Goal: Task Accomplishment & Management: Manage account settings

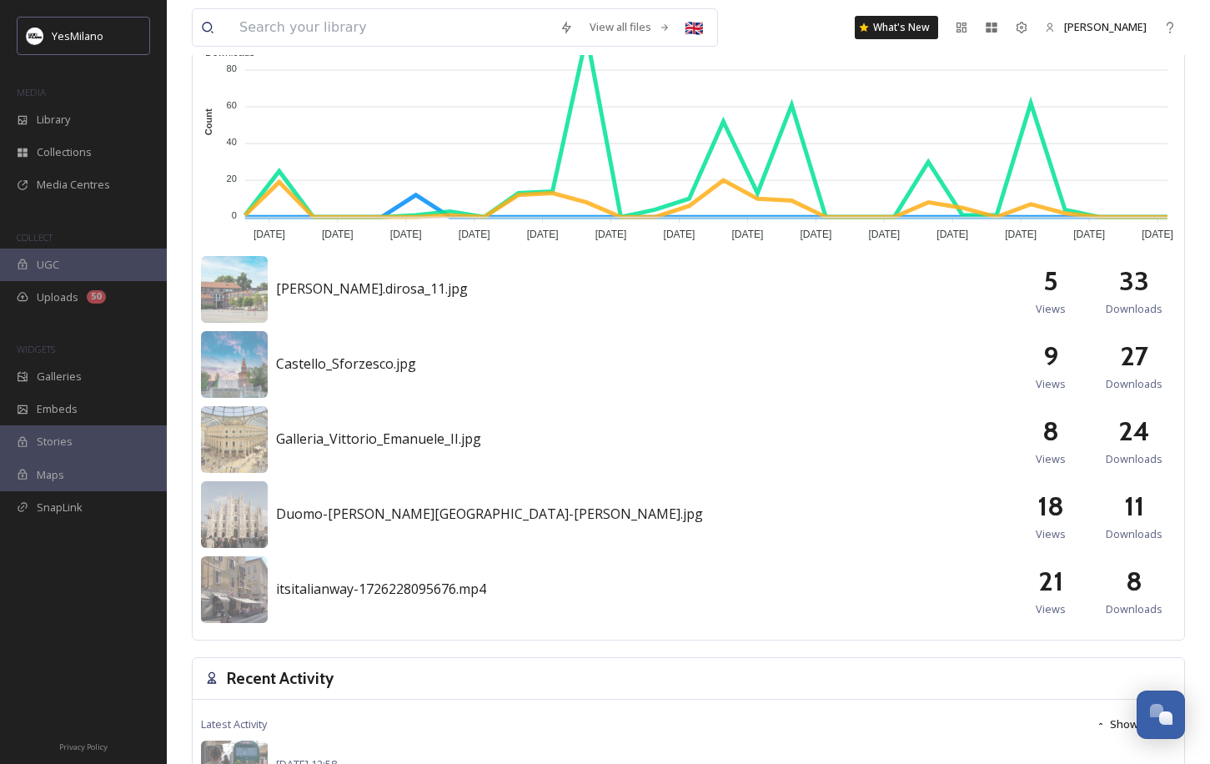
scroll to position [1030, 0]
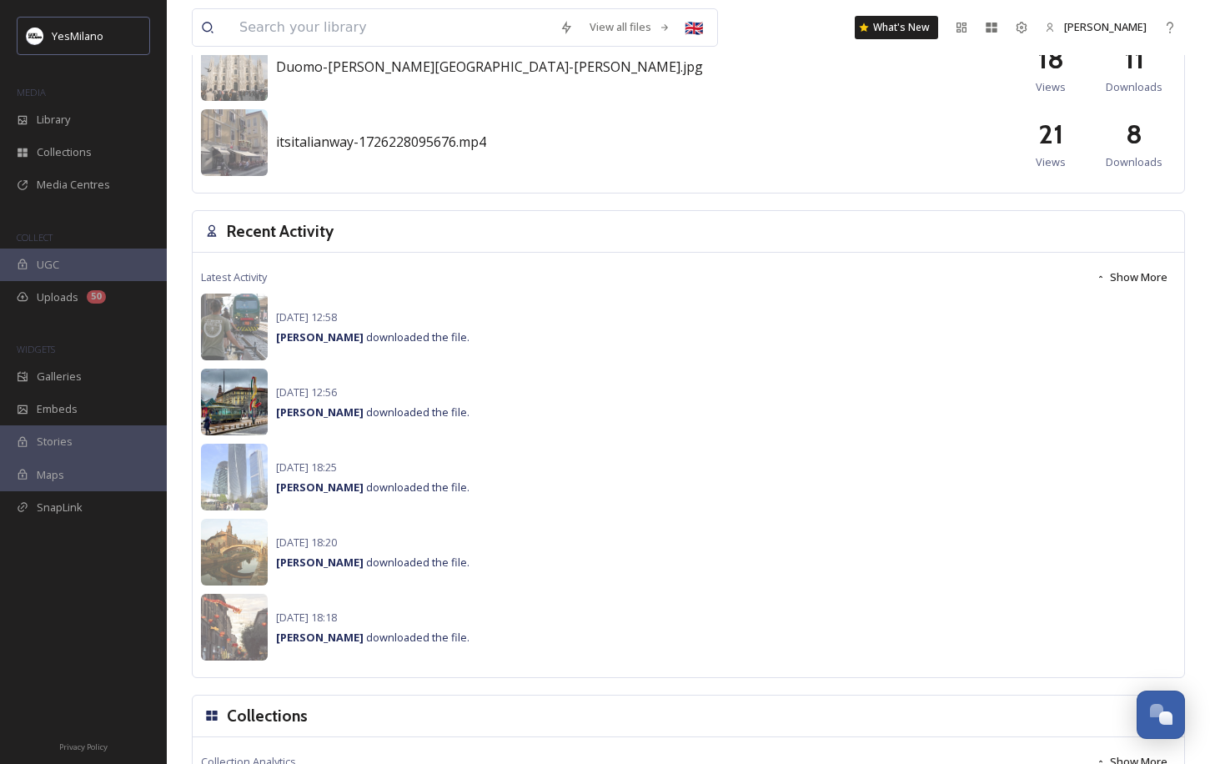
click at [238, 399] on img at bounding box center [234, 402] width 67 height 67
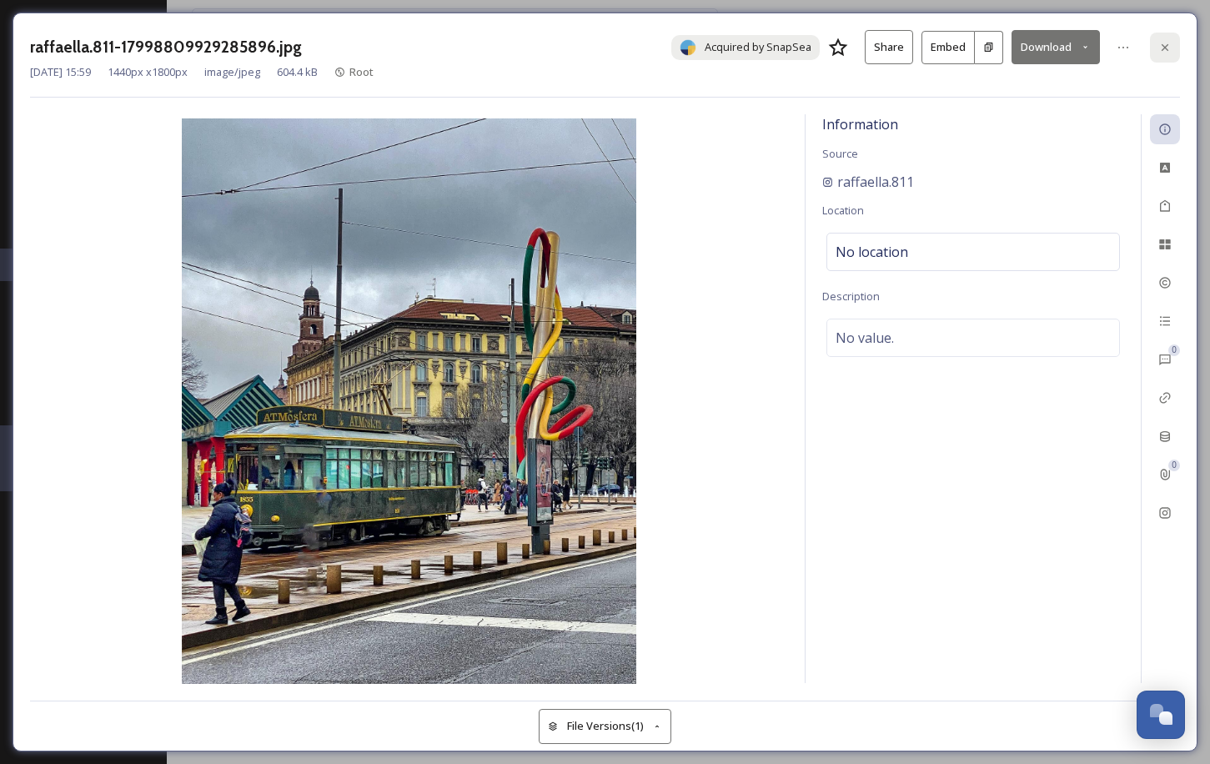
click at [1109, 51] on icon at bounding box center [1164, 47] width 13 height 13
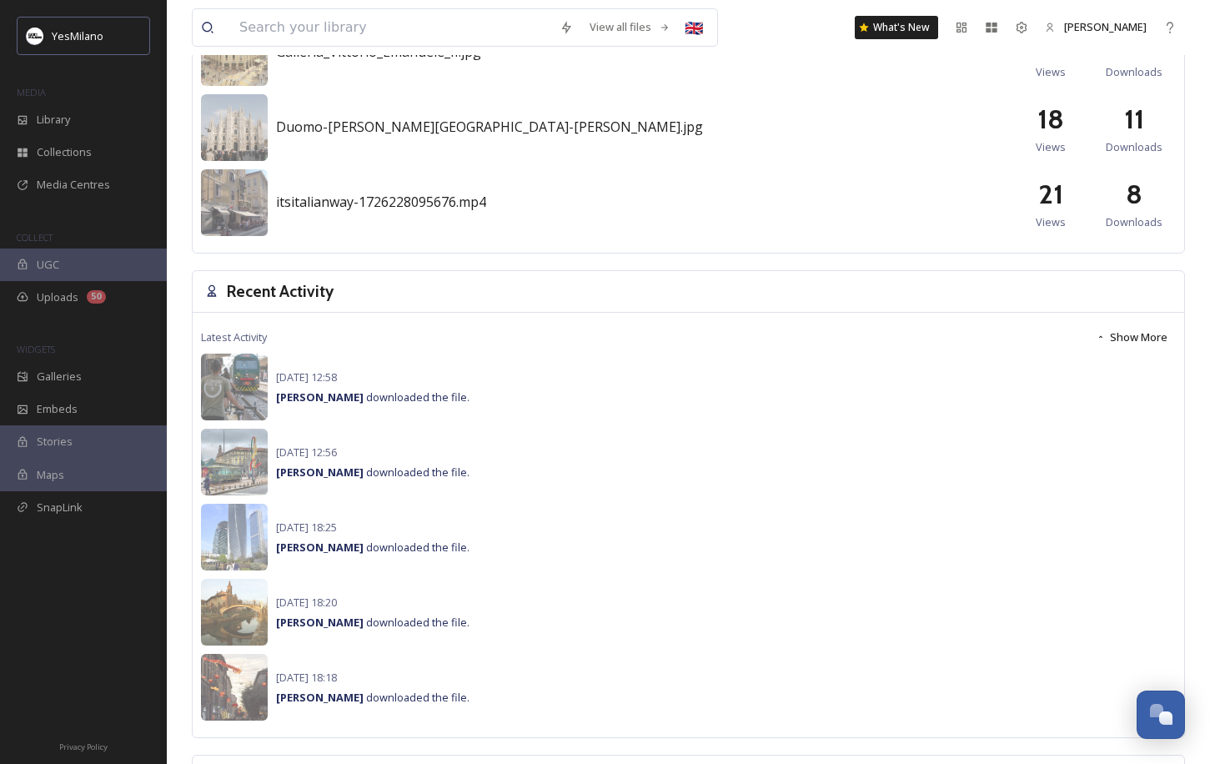
scroll to position [1104, 0]
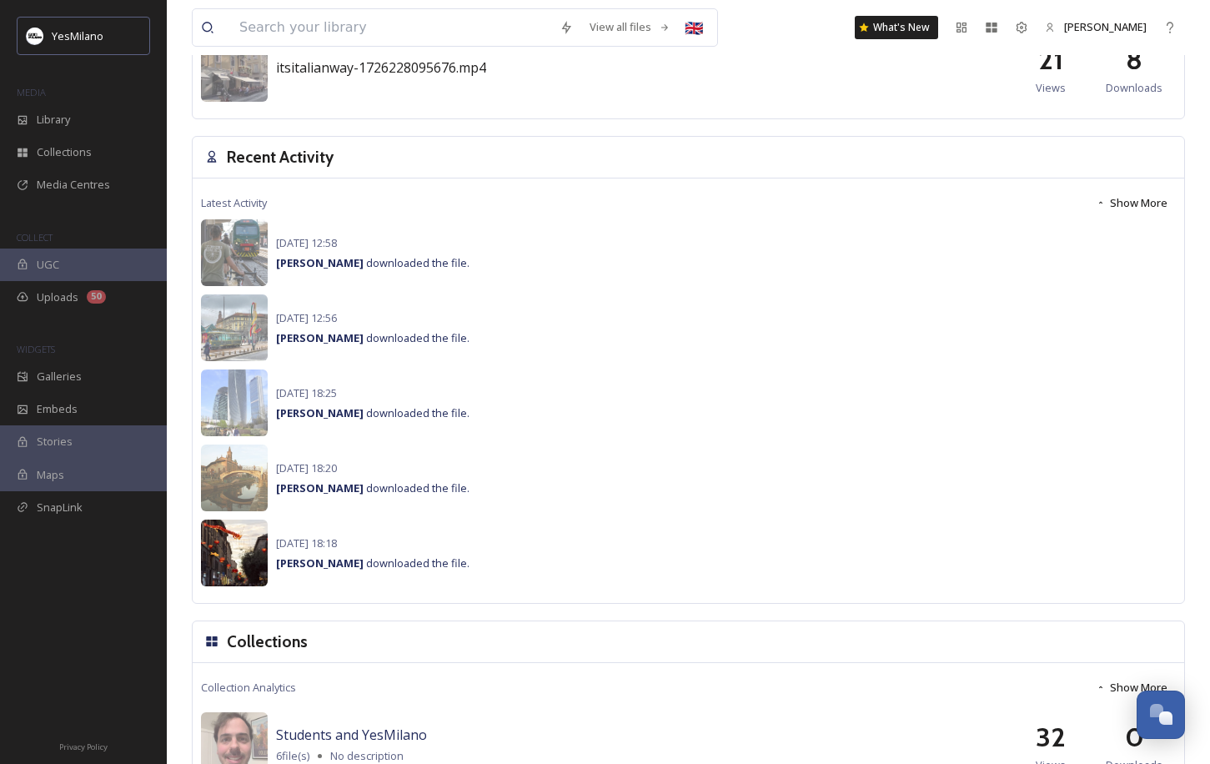
click at [249, 560] on img at bounding box center [234, 552] width 67 height 67
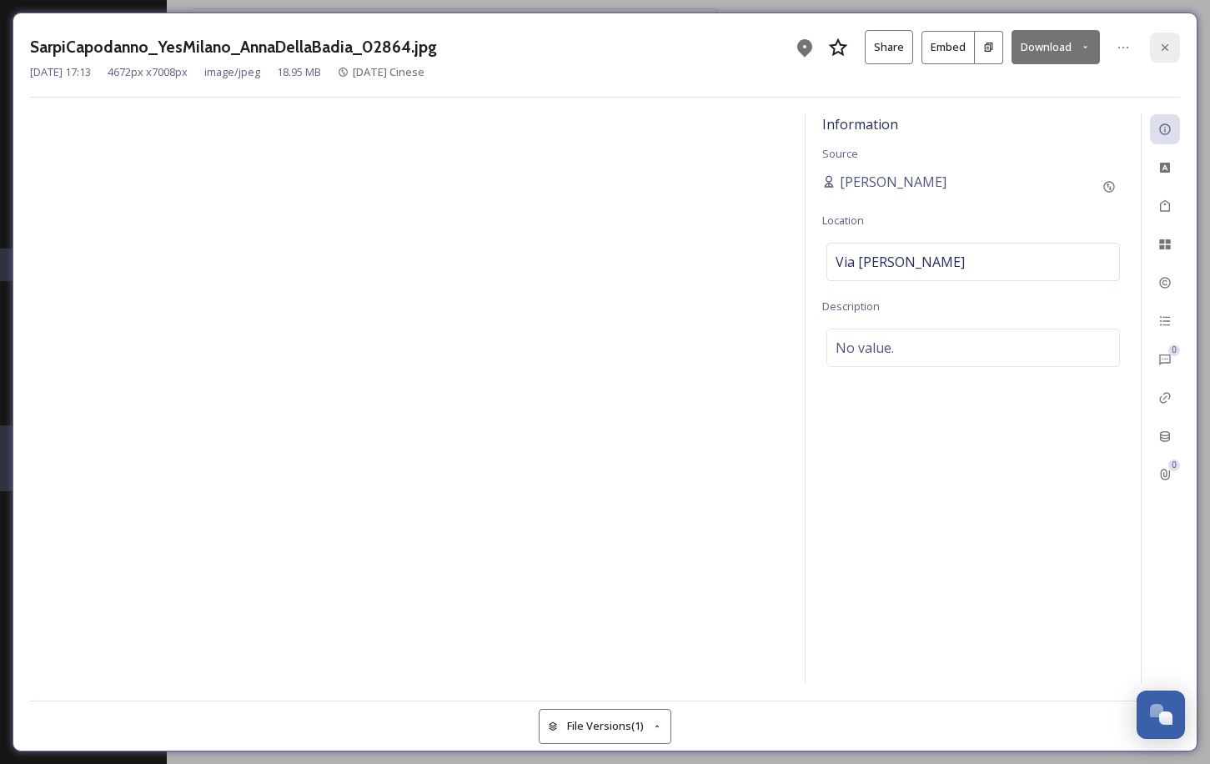
click at [1109, 41] on icon at bounding box center [1164, 47] width 13 height 13
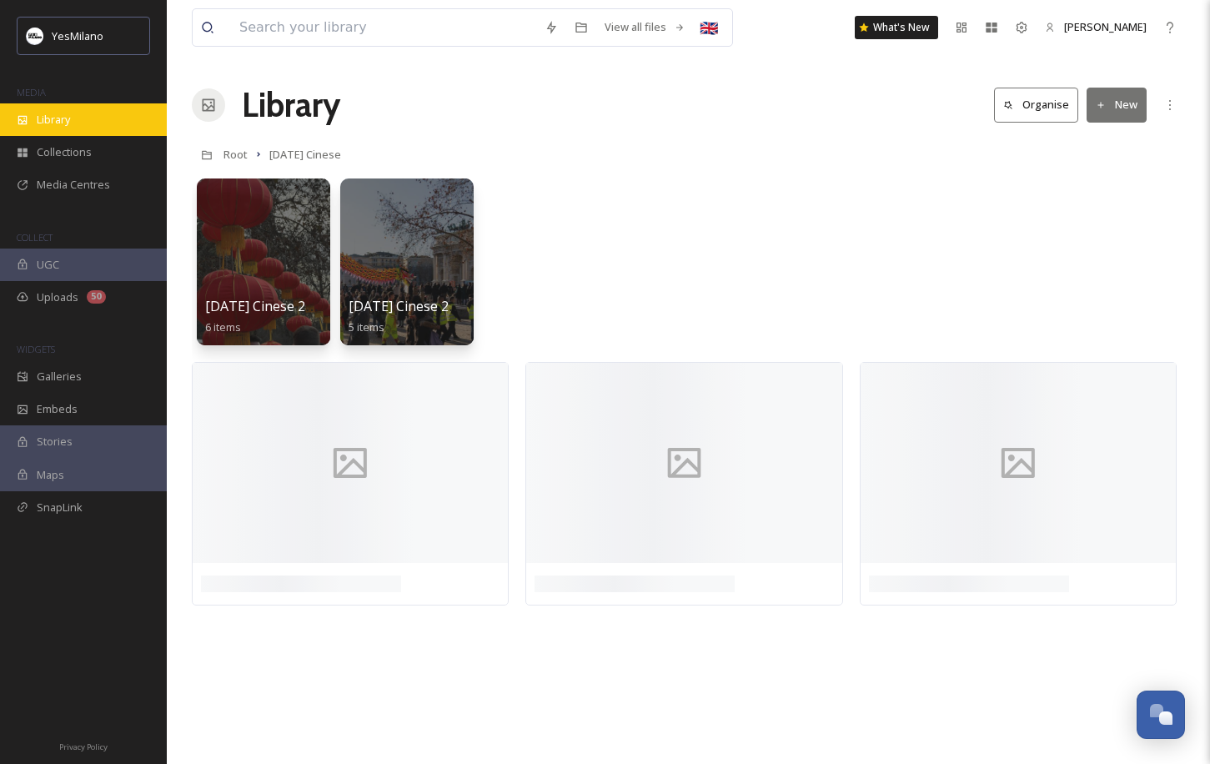
click at [97, 118] on div "Library" at bounding box center [83, 119] width 167 height 33
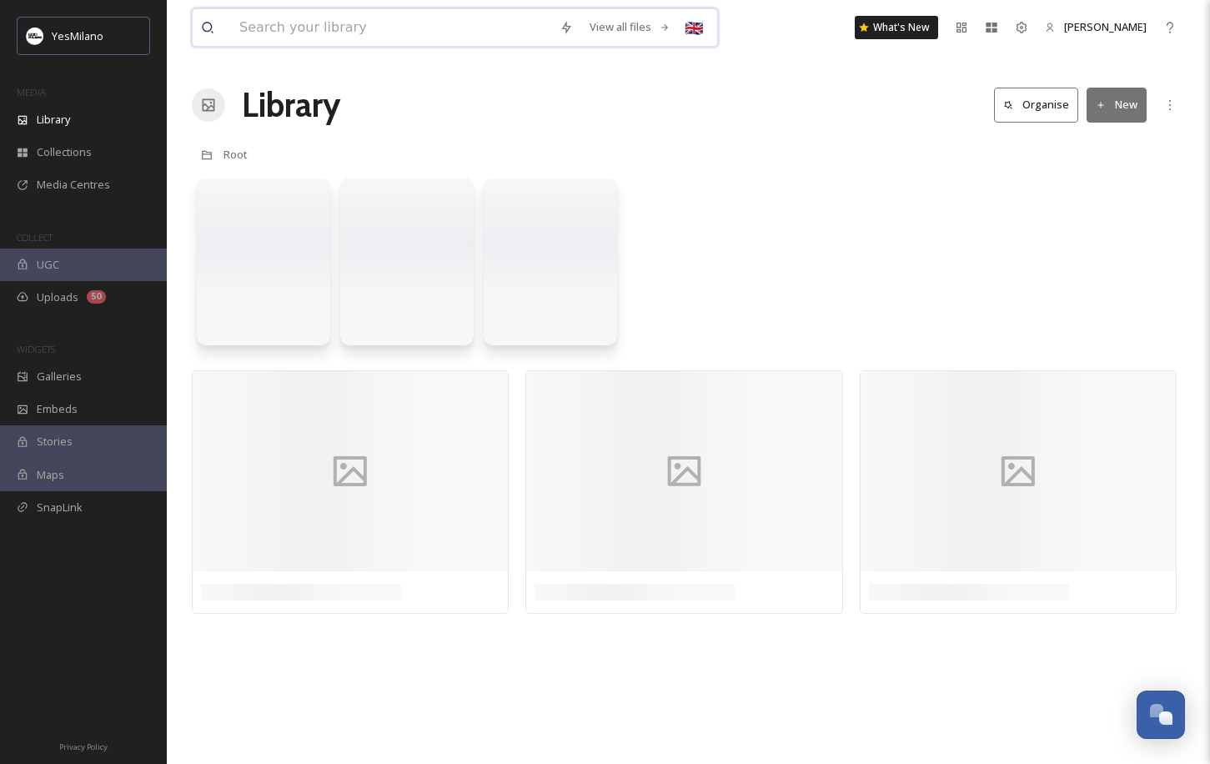
click at [329, 24] on input at bounding box center [391, 27] width 320 height 37
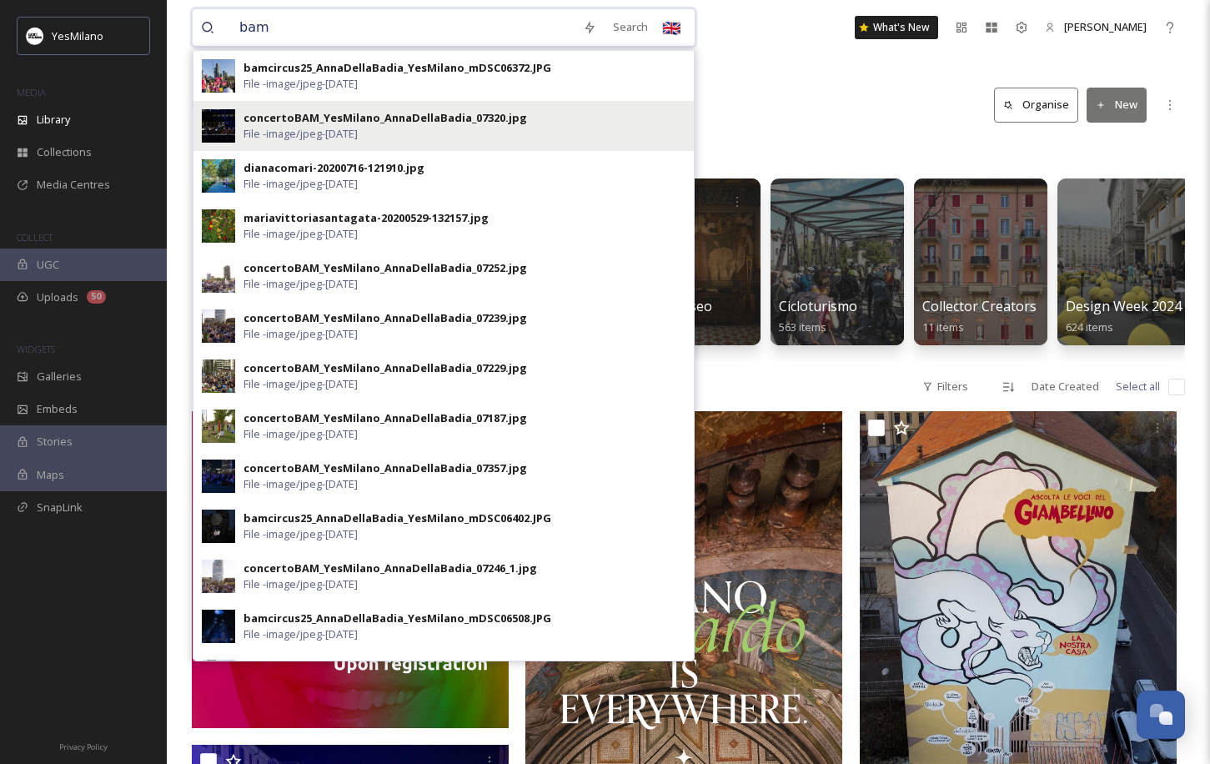
type input "bam"
click at [350, 113] on div "concertoBAM_YesMilano_AnnaDellaBadia_07320.jpg" at bounding box center [384, 118] width 283 height 16
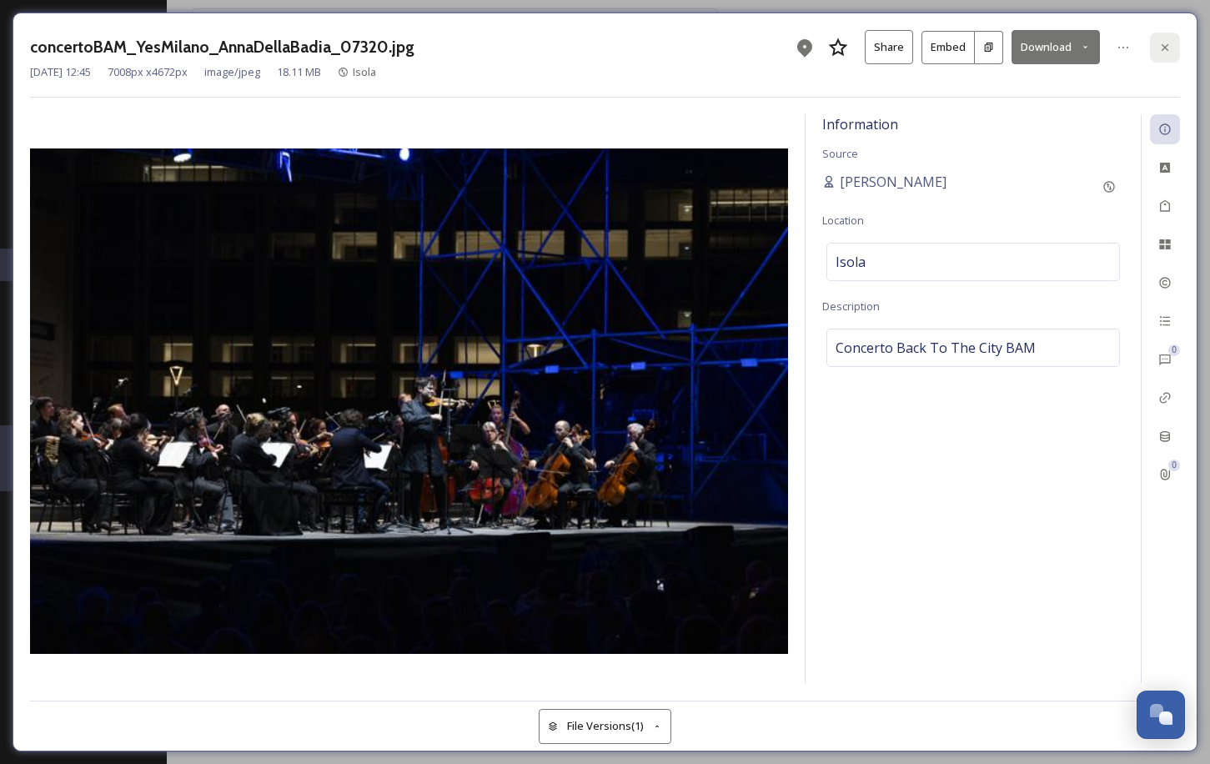
click at [1109, 49] on icon at bounding box center [1164, 47] width 13 height 13
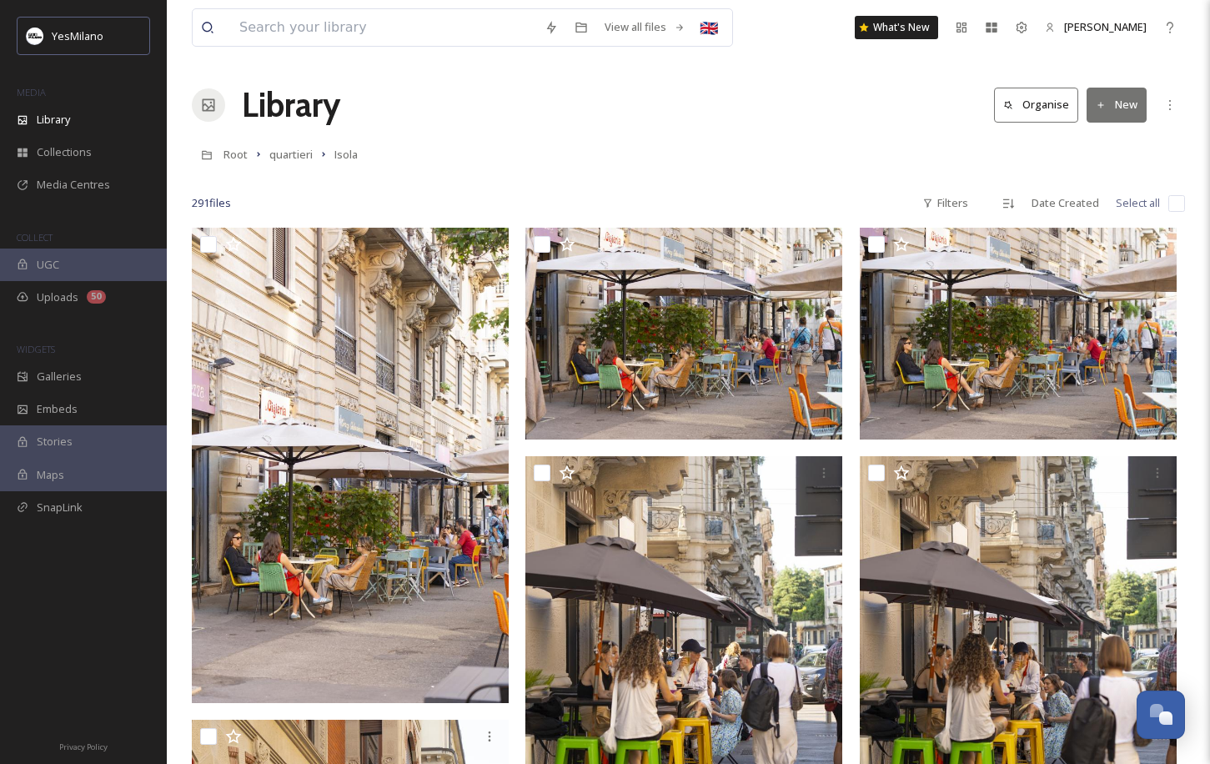
click at [1105, 115] on button "New" at bounding box center [1116, 105] width 60 height 34
click at [1105, 205] on span "Folder" at bounding box center [1097, 209] width 32 height 16
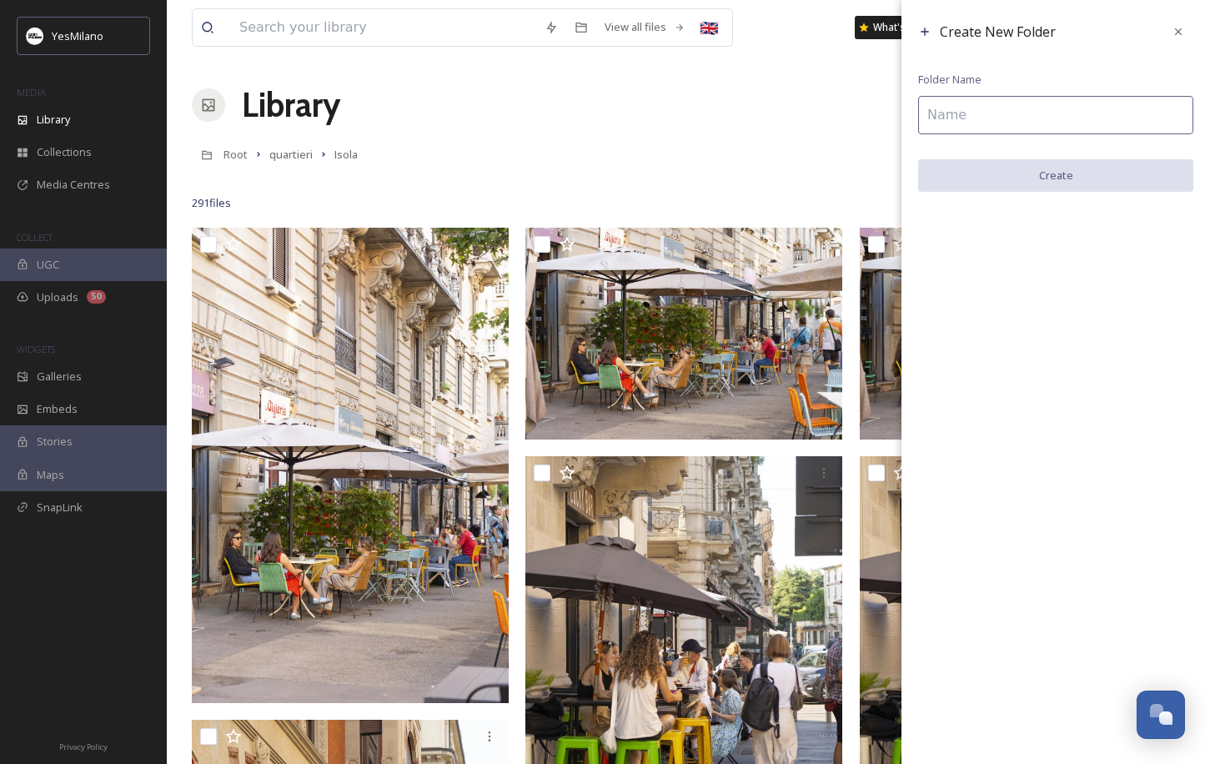
click at [1015, 114] on input at bounding box center [1055, 115] width 275 height 38
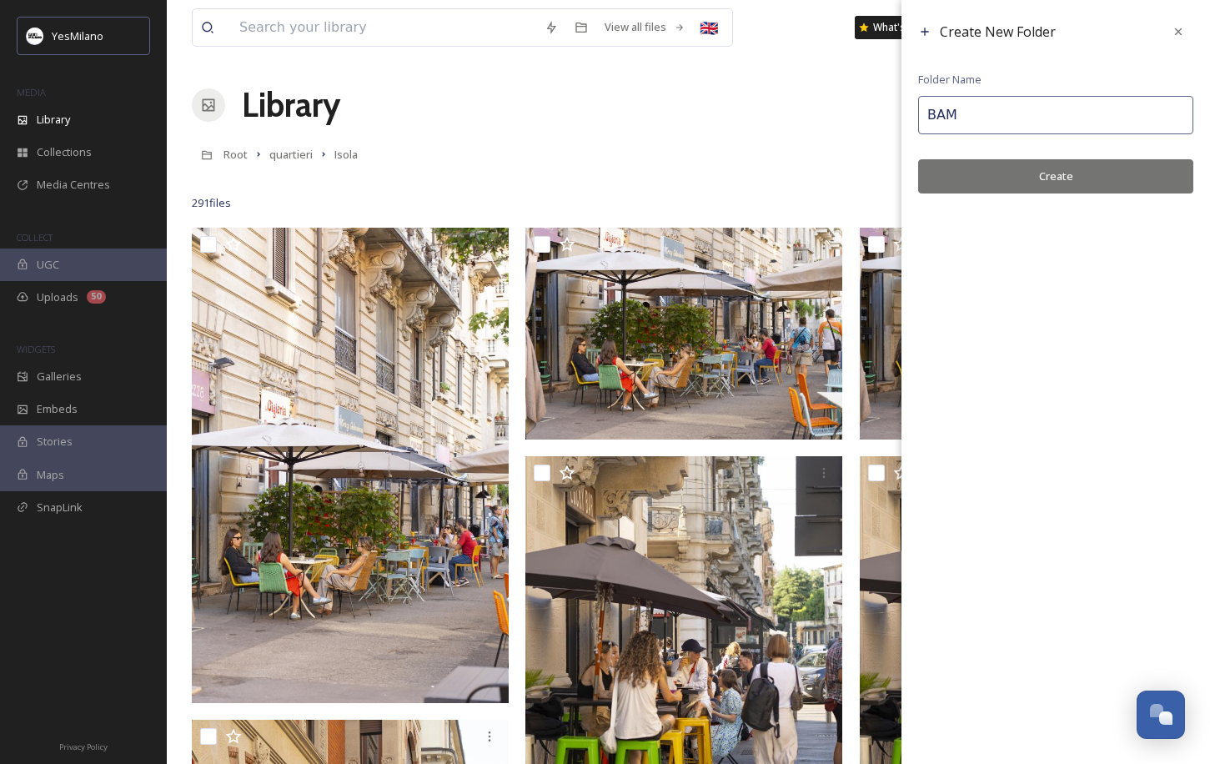
type input "BAM"
click at [1017, 161] on button "Create" at bounding box center [1055, 176] width 275 height 34
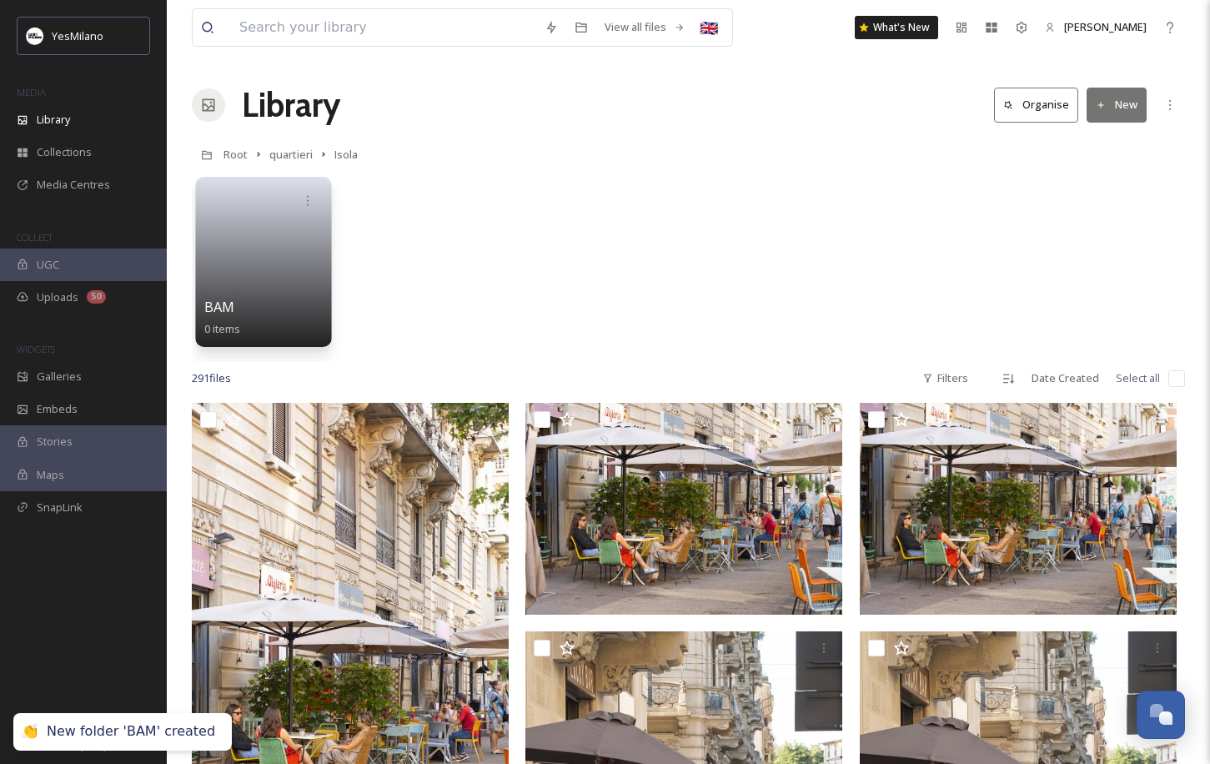
click at [248, 292] on link at bounding box center [263, 256] width 119 height 81
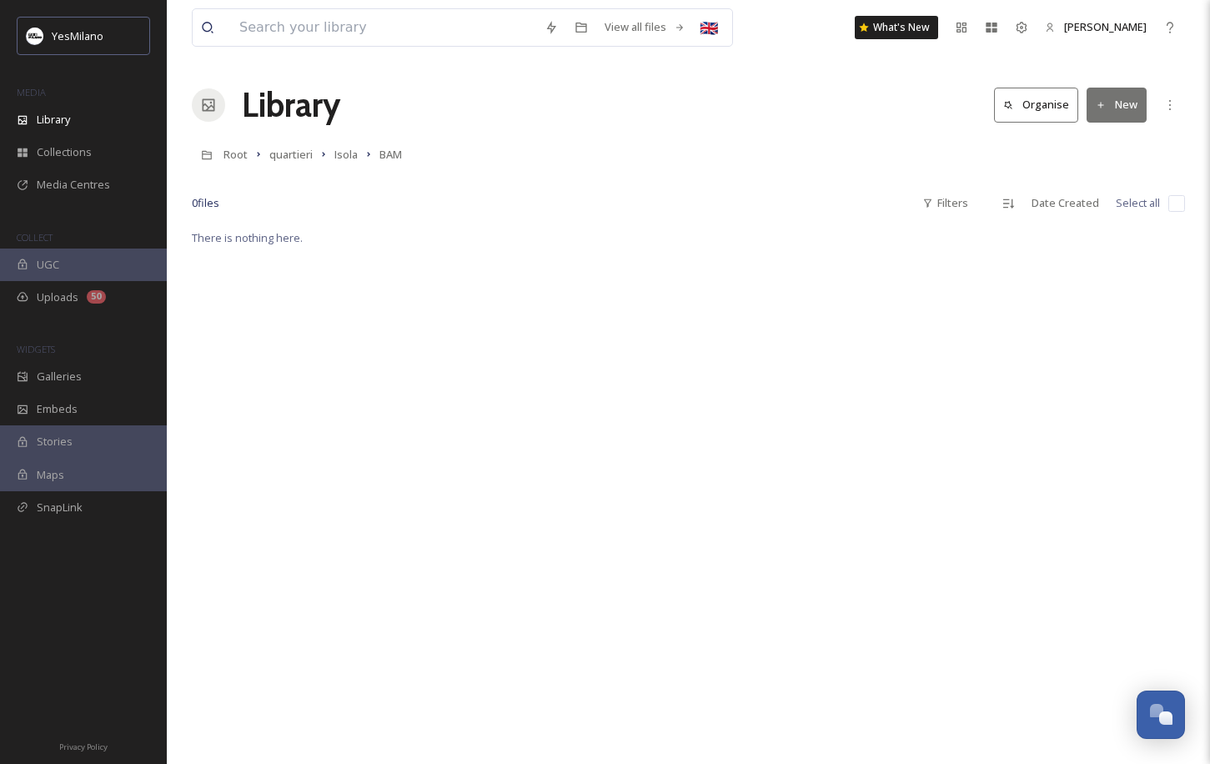
click at [1109, 109] on button "New" at bounding box center [1116, 105] width 60 height 34
click at [1109, 136] on span "File Upload" at bounding box center [1108, 144] width 55 height 16
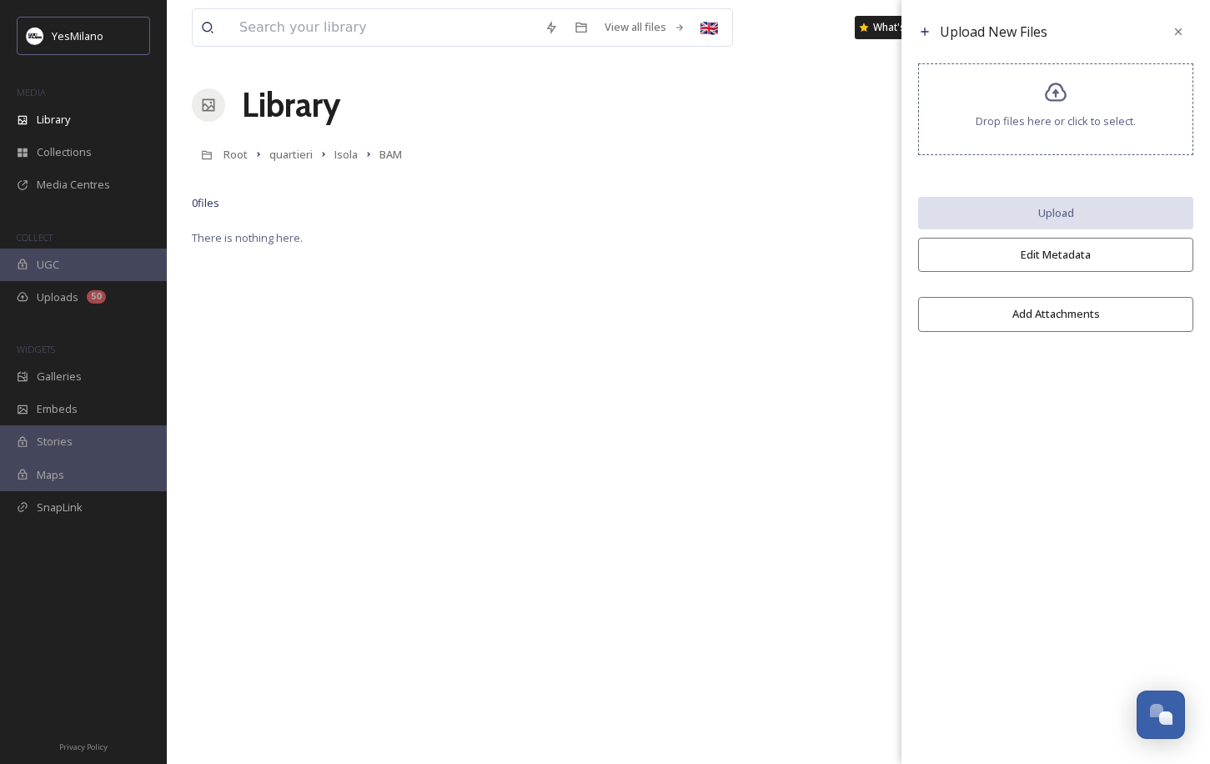
click at [1026, 133] on div "Drop files here or click to select." at bounding box center [1055, 109] width 275 height 92
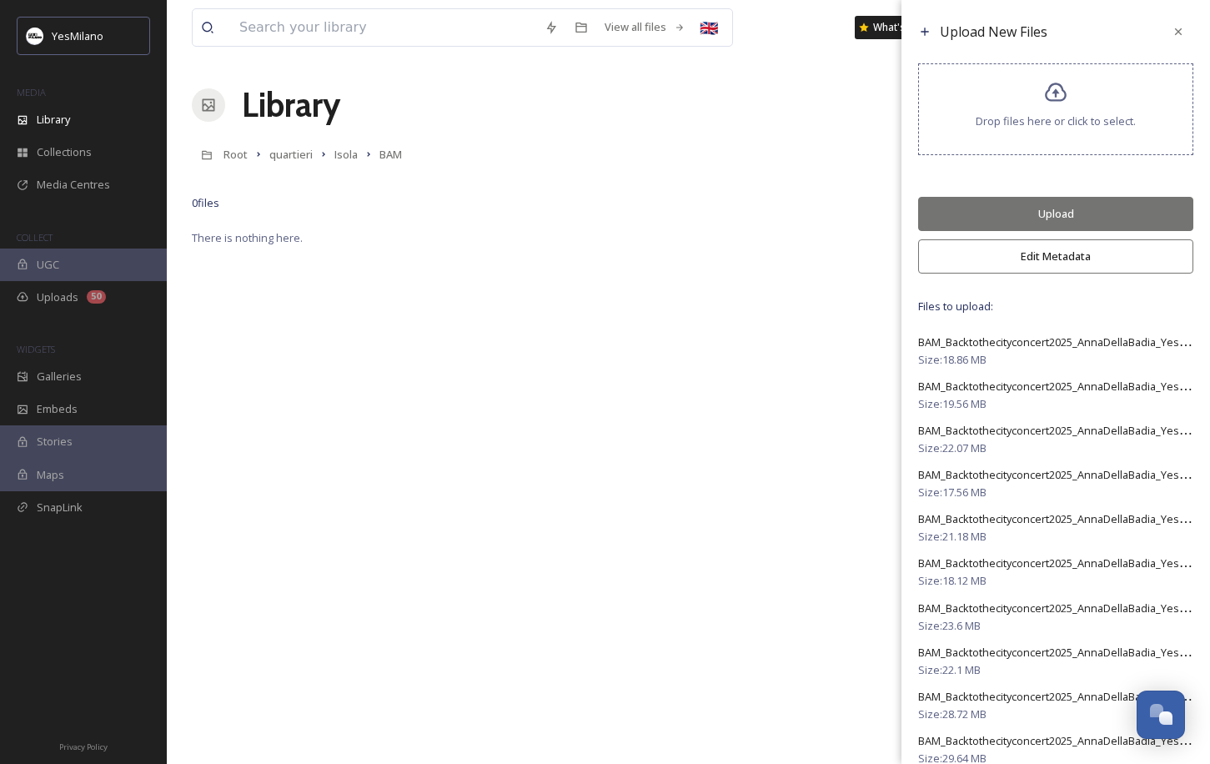
click at [1036, 261] on button "Edit Metadata" at bounding box center [1055, 256] width 275 height 34
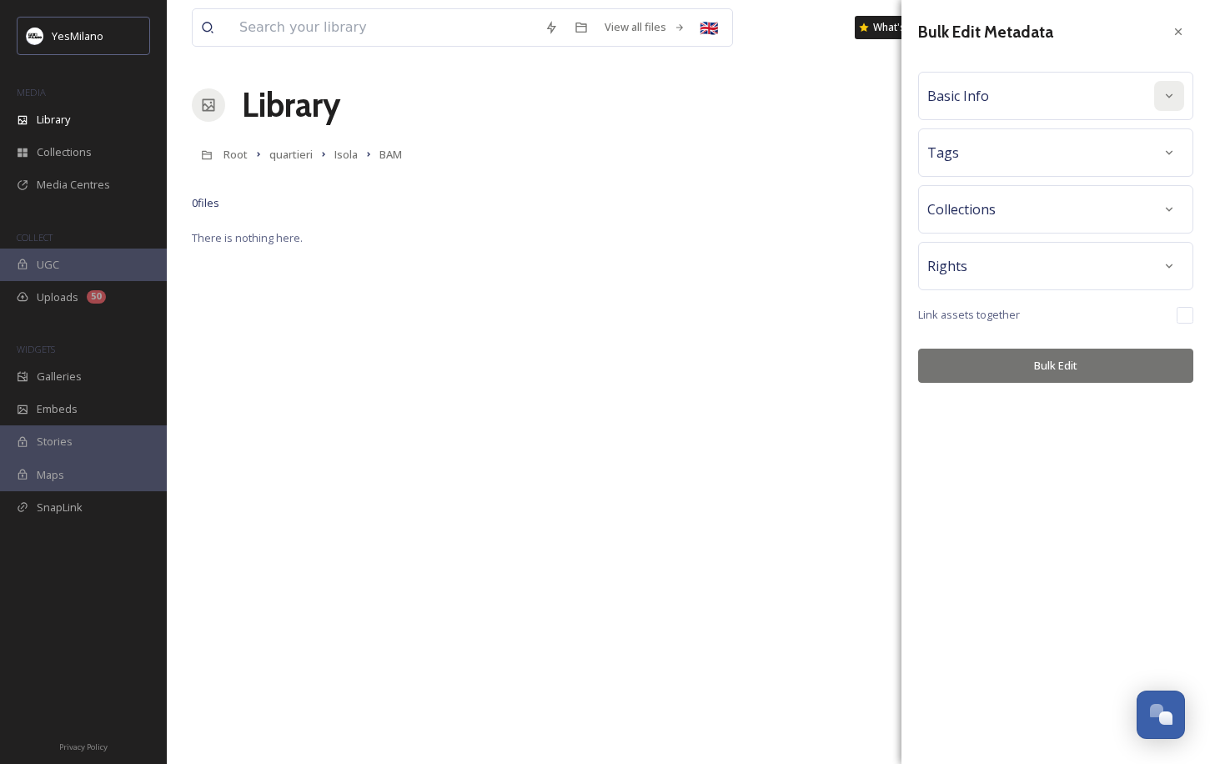
click at [1109, 103] on div at bounding box center [1169, 96] width 30 height 30
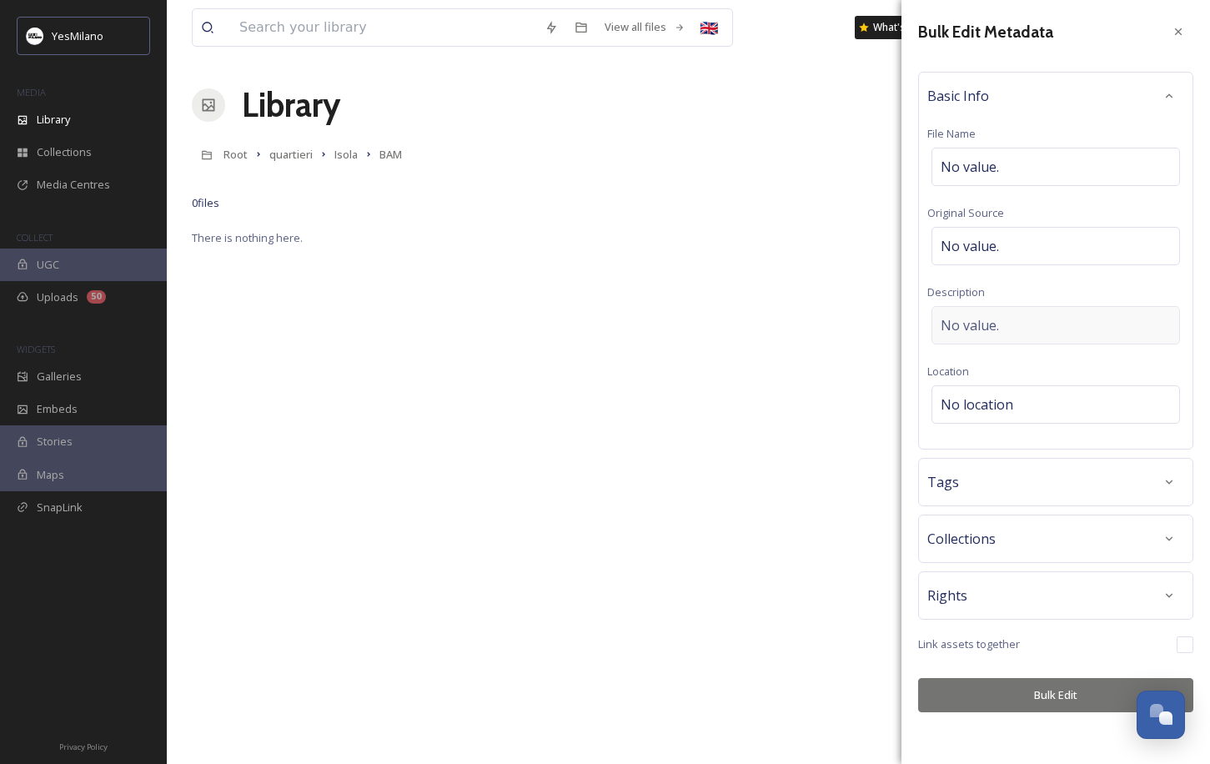
click at [1017, 323] on div "No value." at bounding box center [1055, 325] width 248 height 38
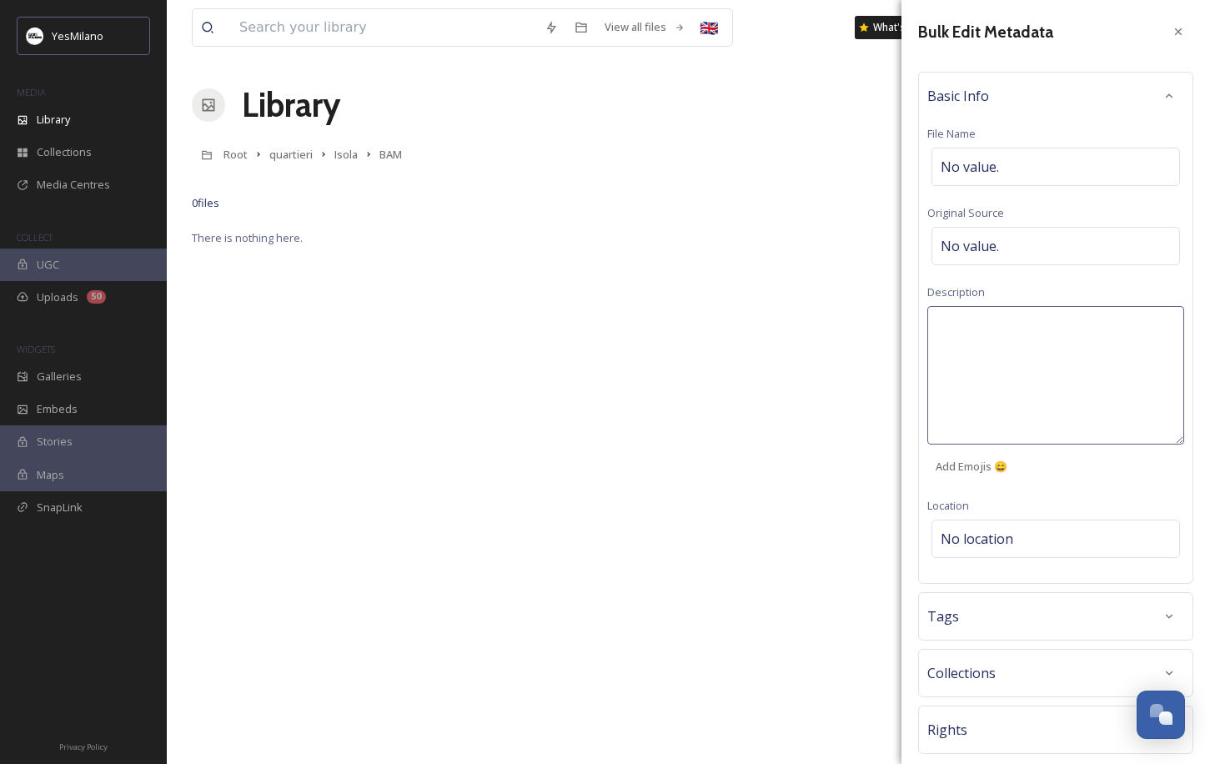
click at [999, 323] on textarea at bounding box center [1055, 375] width 257 height 138
type textarea "BAM Back to the city concert 2025"
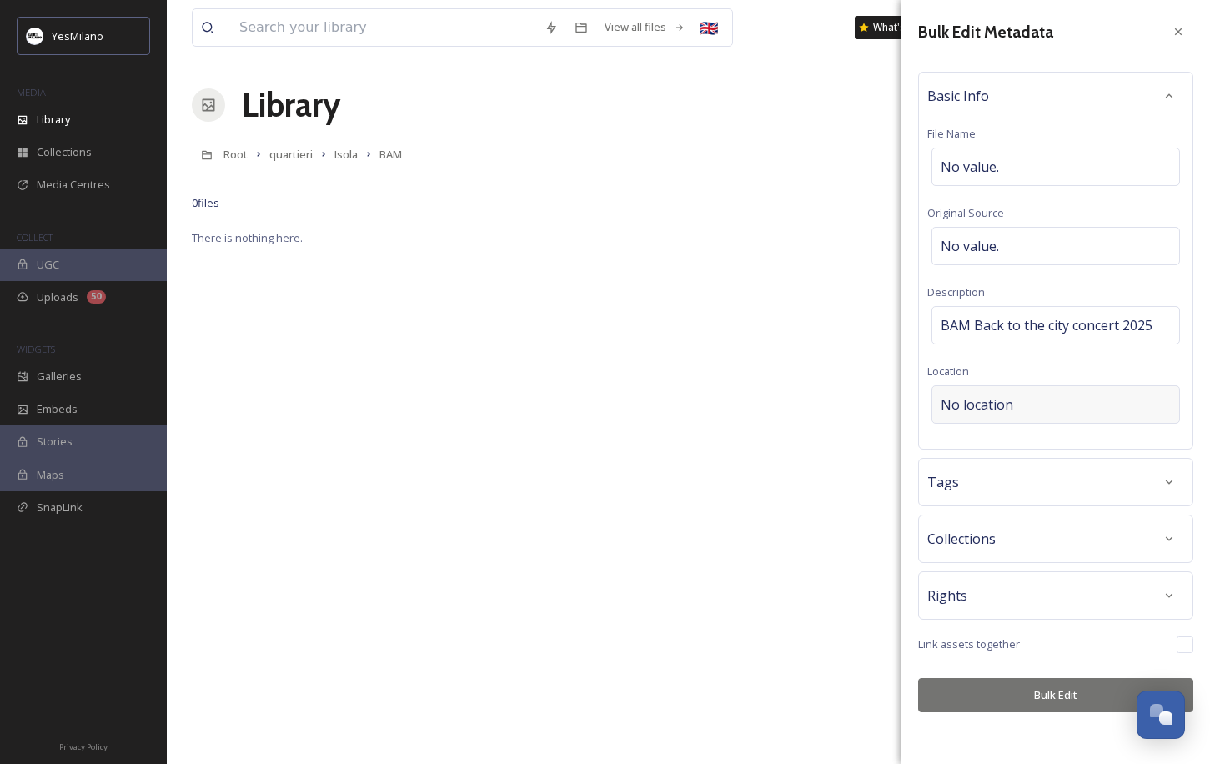
click at [1016, 533] on div "Bulk Edit Metadata Basic Info File Name No value. Original Source No value. Des…" at bounding box center [1055, 364] width 309 height 729
click at [1011, 413] on span "No location" at bounding box center [977, 404] width 73 height 20
click at [997, 408] on input at bounding box center [1055, 404] width 247 height 37
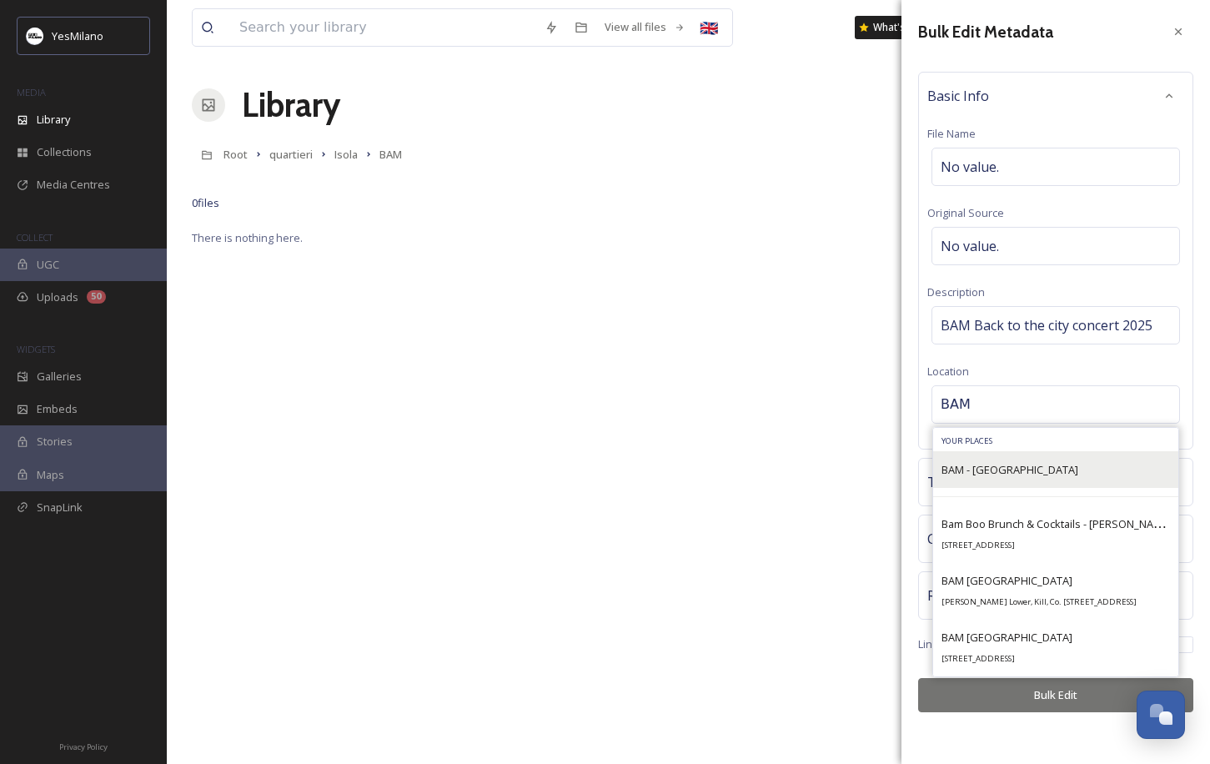
type input "BAM"
click at [984, 473] on span "BAM - [GEOGRAPHIC_DATA]" at bounding box center [1009, 469] width 137 height 15
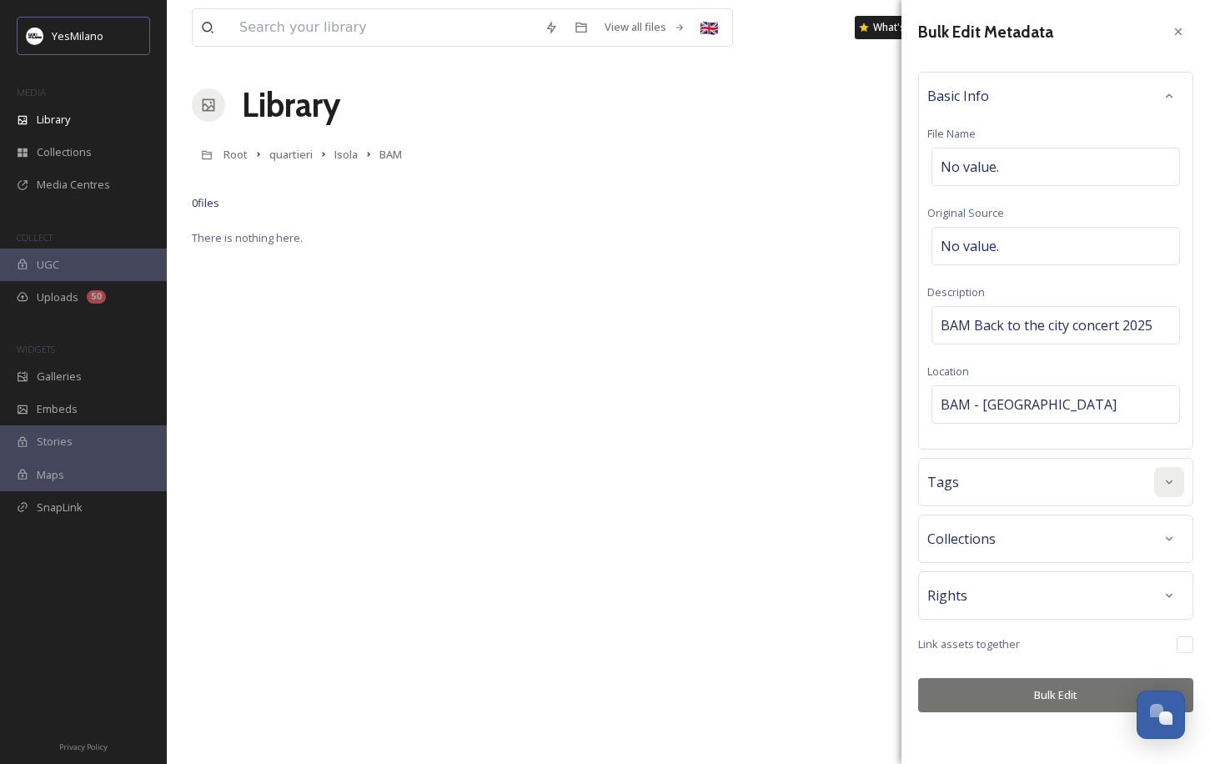
click at [1109, 484] on div at bounding box center [1169, 482] width 30 height 30
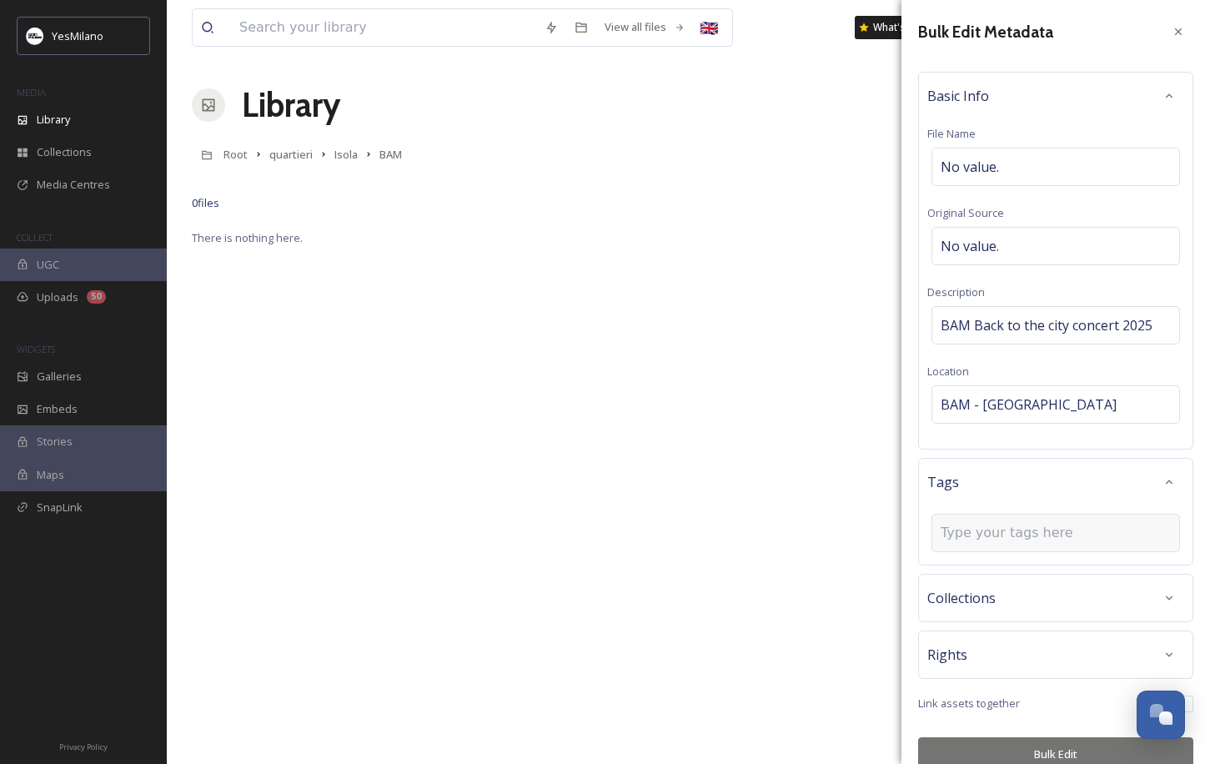
click at [1066, 534] on input at bounding box center [1024, 533] width 167 height 20
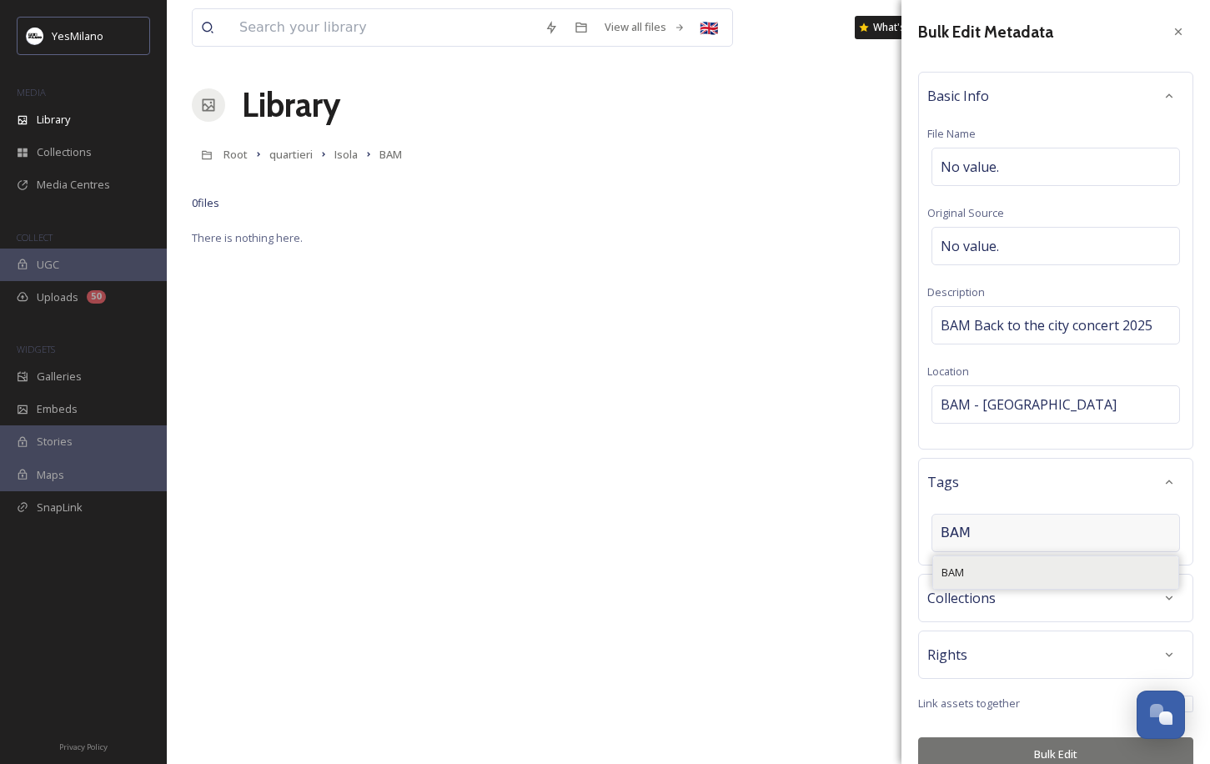
type input "BAM"
click at [1032, 571] on div "BAM" at bounding box center [1055, 572] width 245 height 33
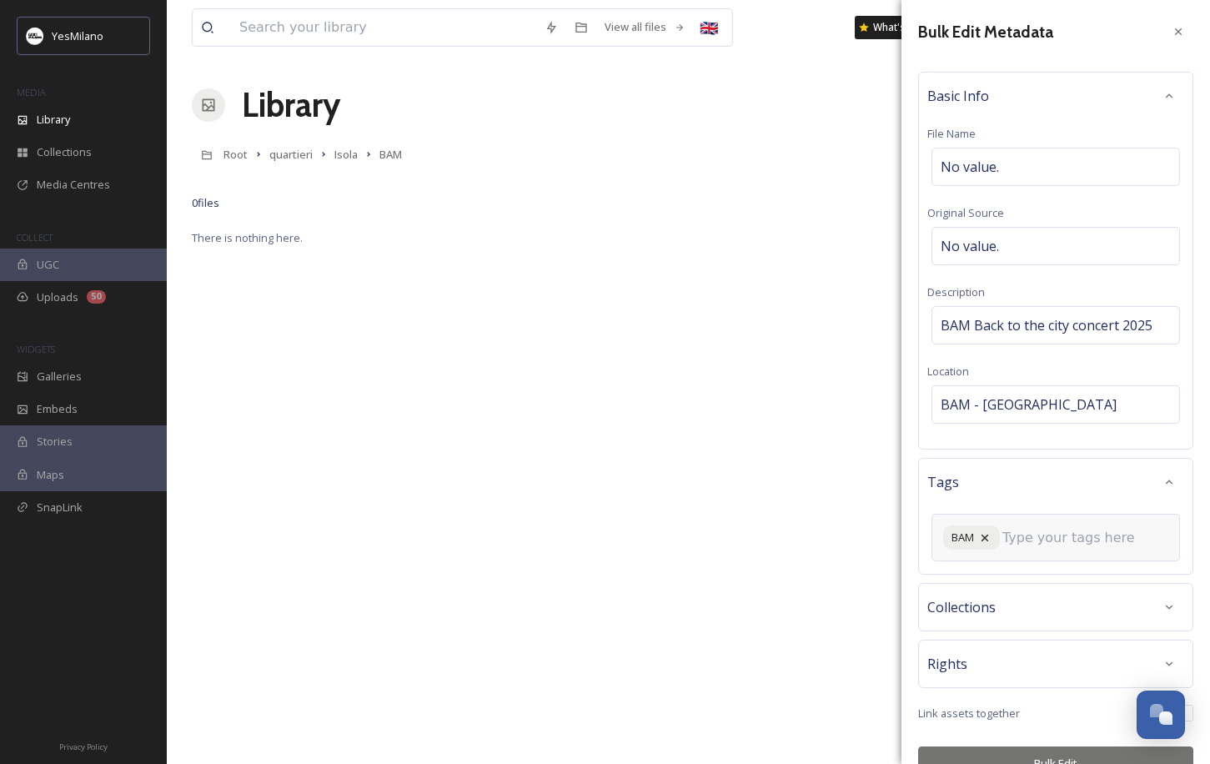
click at [1055, 545] on input at bounding box center [1085, 538] width 167 height 20
type input "Isola"
click at [1036, 573] on div "isola" at bounding box center [1055, 581] width 245 height 33
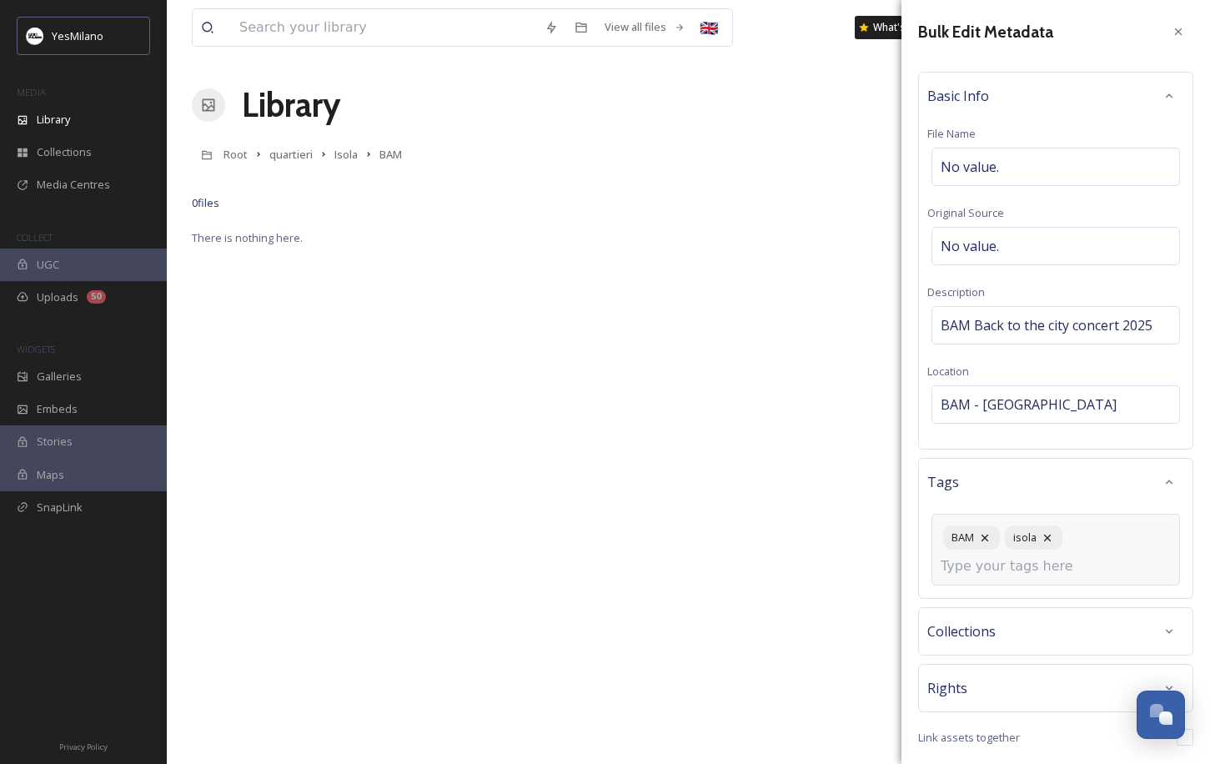
click at [1064, 569] on input at bounding box center [1024, 566] width 167 height 20
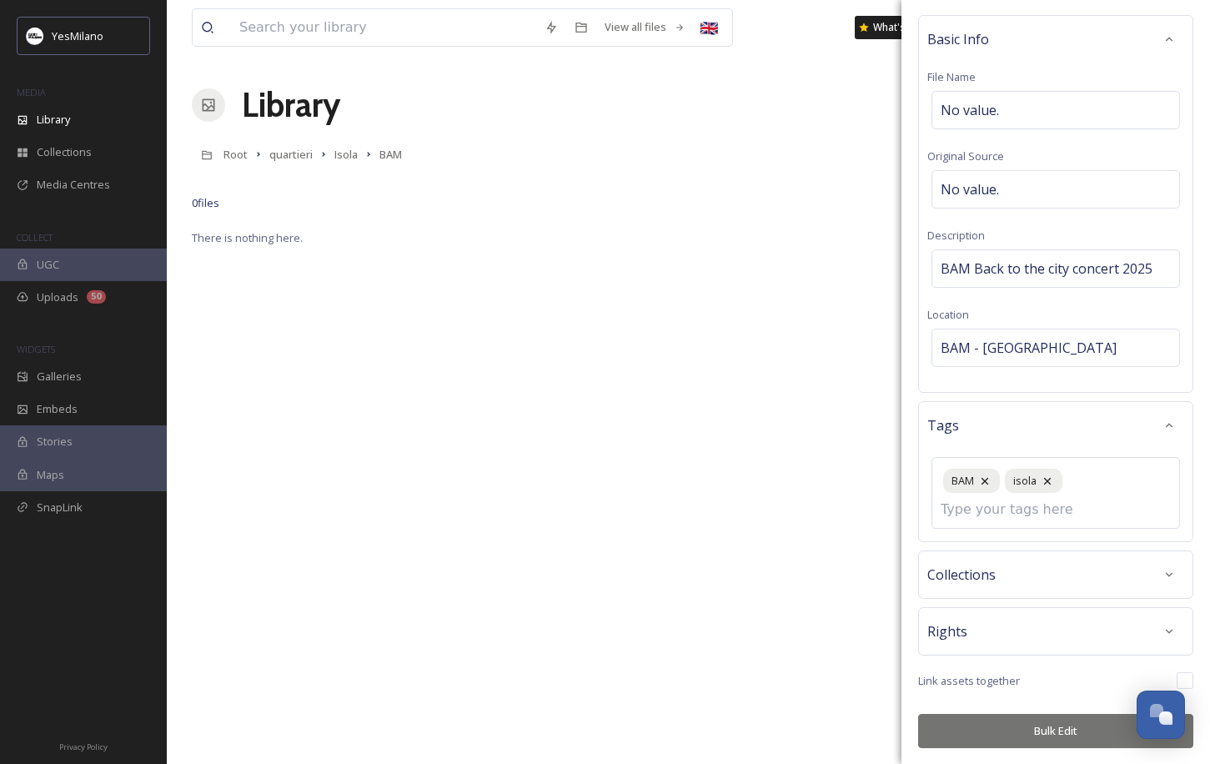
click at [1060, 675] on button "Bulk Edit" at bounding box center [1055, 731] width 275 height 34
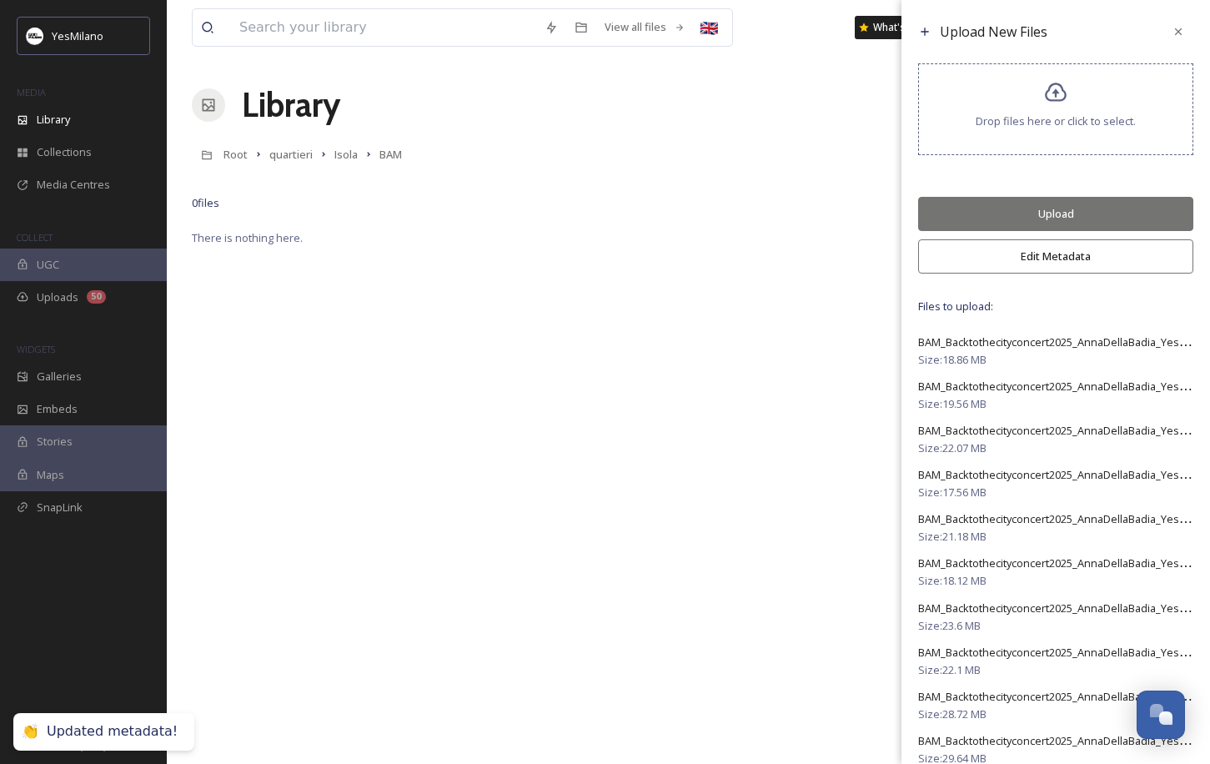
click at [1075, 208] on button "Upload" at bounding box center [1055, 214] width 275 height 34
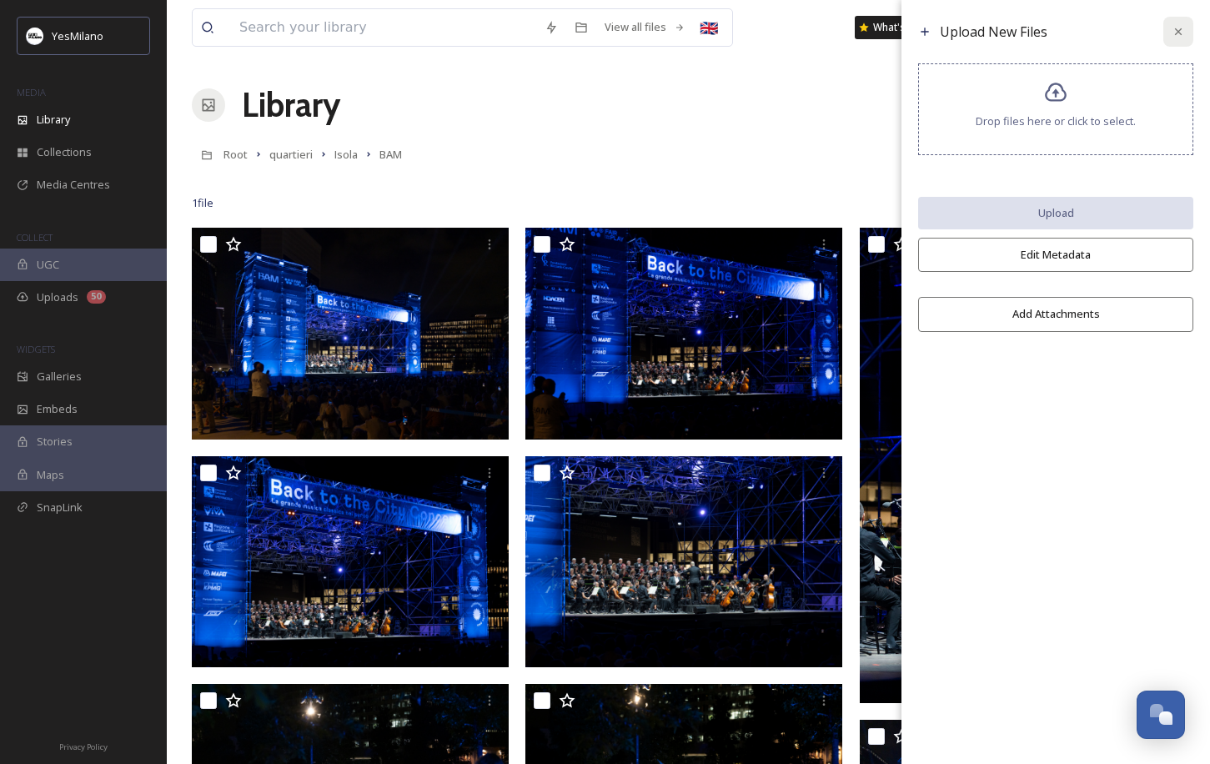
click at [1109, 33] on icon at bounding box center [1177, 31] width 13 height 13
